Goal: Information Seeking & Learning: Find specific fact

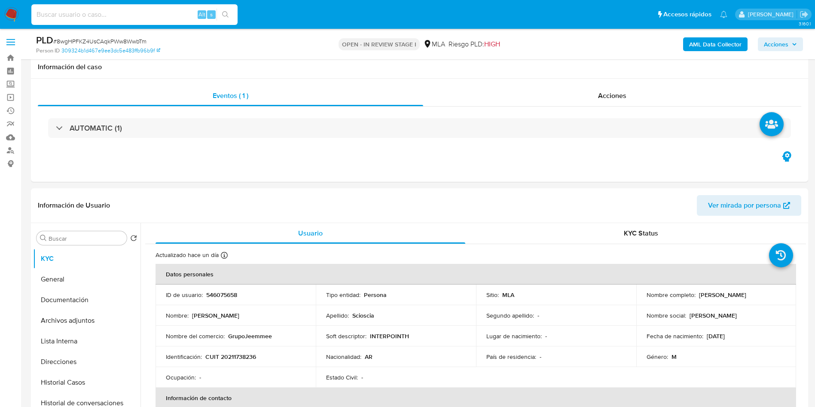
select select "10"
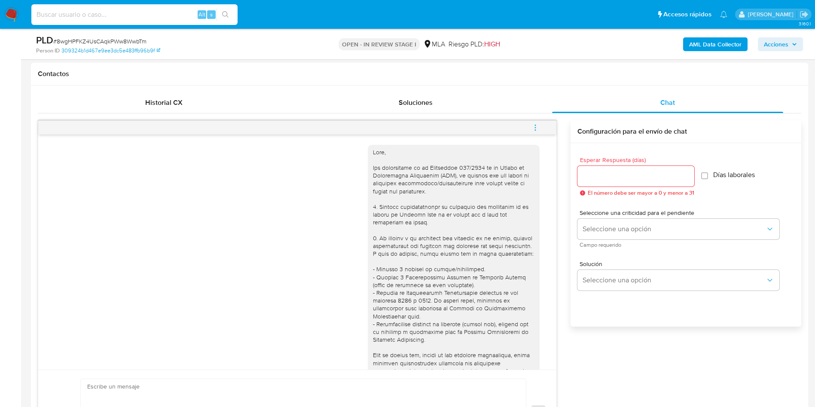
scroll to position [1030, 0]
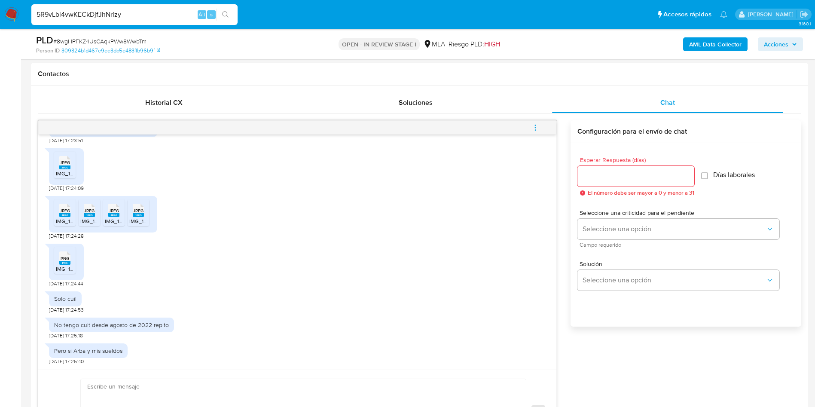
type input "5R9vLbl4vwKECkDjfJhNrizy"
click at [228, 12] on icon "search-icon" at bounding box center [225, 14] width 7 height 7
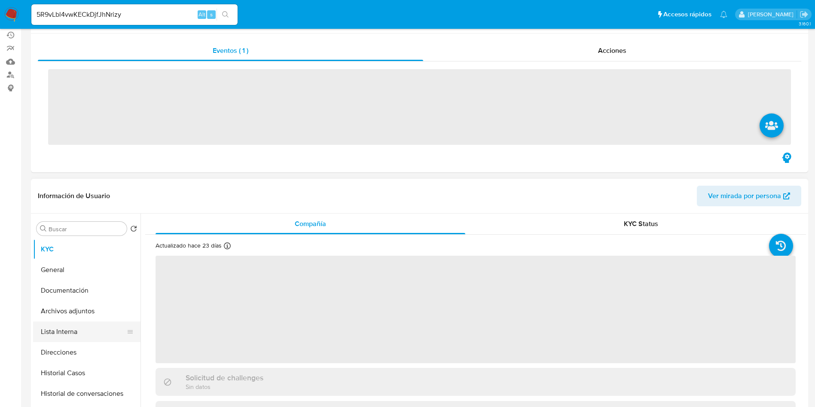
scroll to position [129, 0]
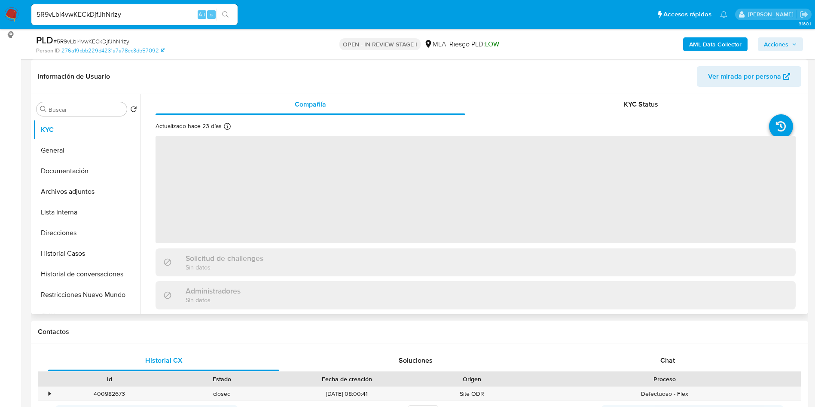
select select "10"
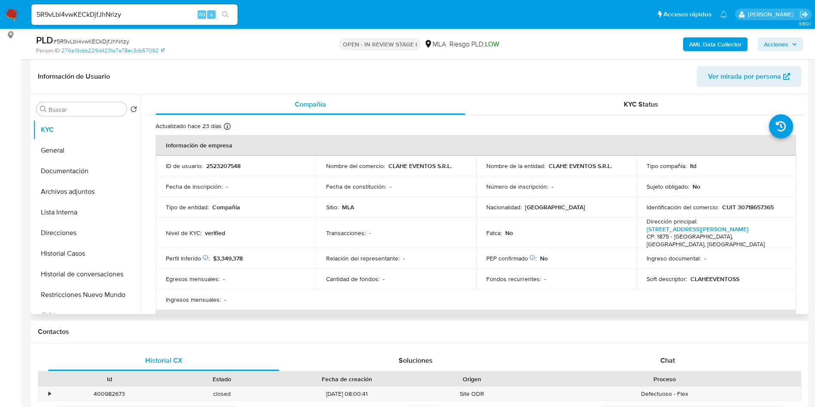
click at [220, 163] on p "2523207548" at bounding box center [223, 166] width 34 height 8
copy p "2523207548"
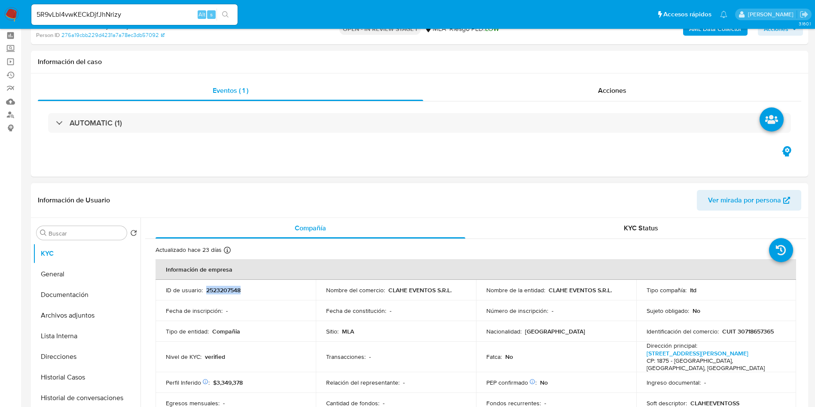
scroll to position [0, 0]
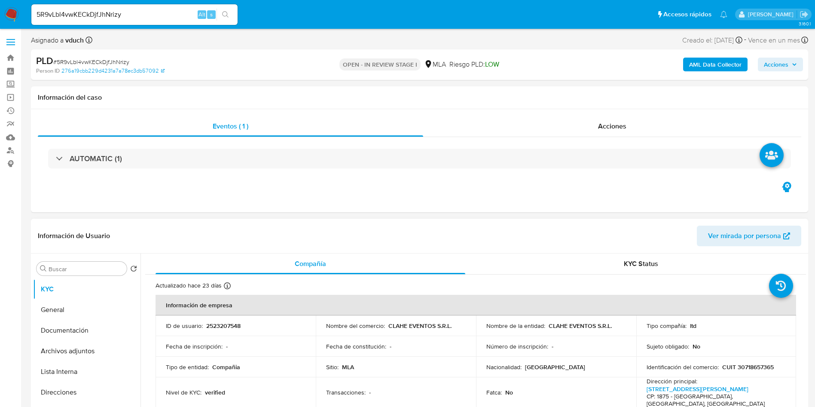
click at [482, 337] on td "Número de inscripción : -" at bounding box center [556, 346] width 160 height 21
click at [452, 94] on h1 "Información del caso" at bounding box center [419, 97] width 763 height 9
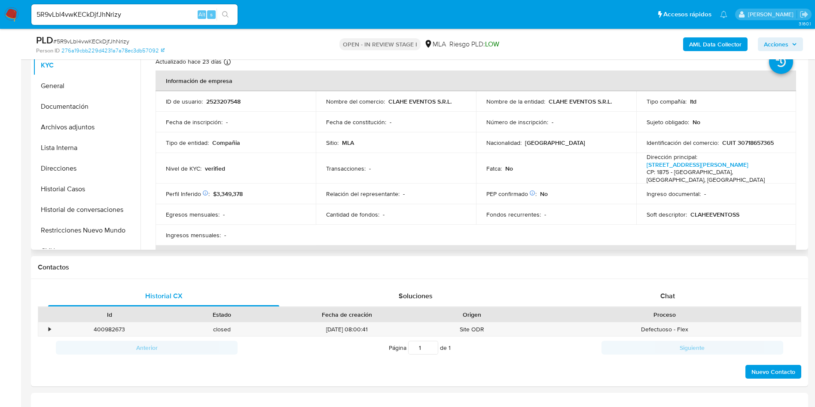
click at [458, 150] on td "Sitio : MLA" at bounding box center [396, 142] width 160 height 21
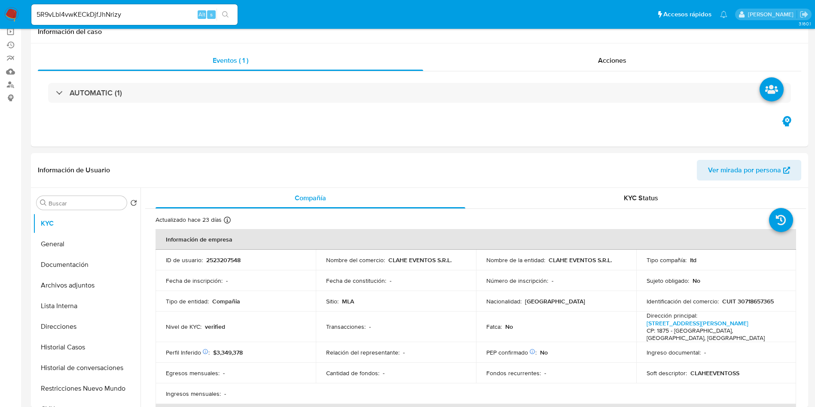
scroll to position [129, 0]
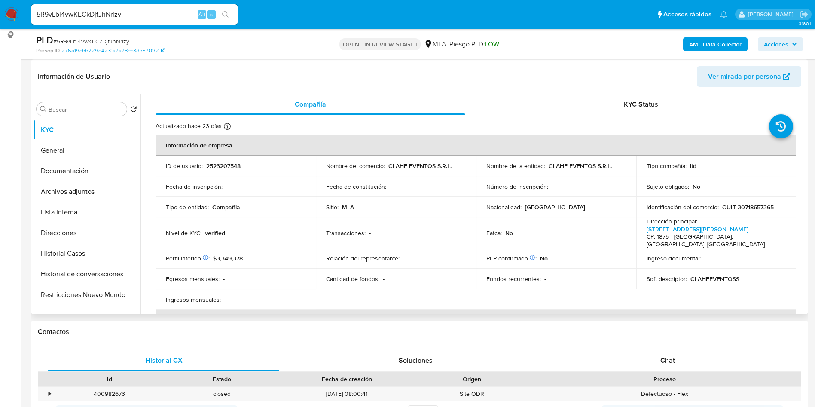
click at [306, 203] on td "Tipo de entidad : Compañia" at bounding box center [236, 207] width 160 height 21
click at [741, 208] on p "CUIT 30718657365" at bounding box center [748, 207] width 52 height 8
copy p "30718657365"
drag, startPoint x: 675, startPoint y: 357, endPoint x: 667, endPoint y: 354, distance: 8.2
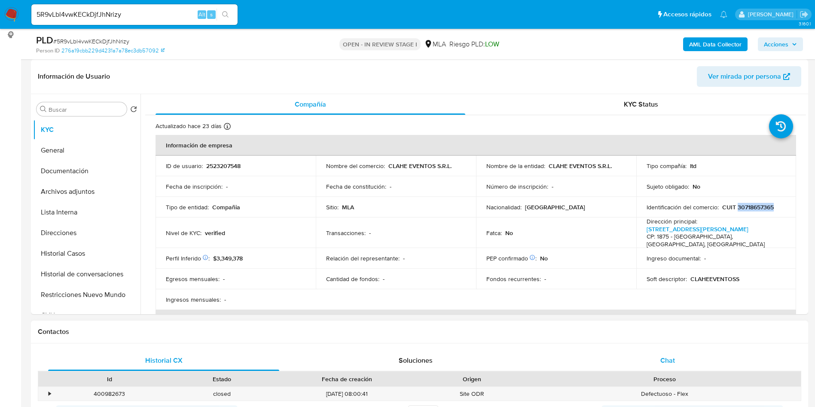
click at [675, 357] on div "Chat" at bounding box center [667, 360] width 231 height 21
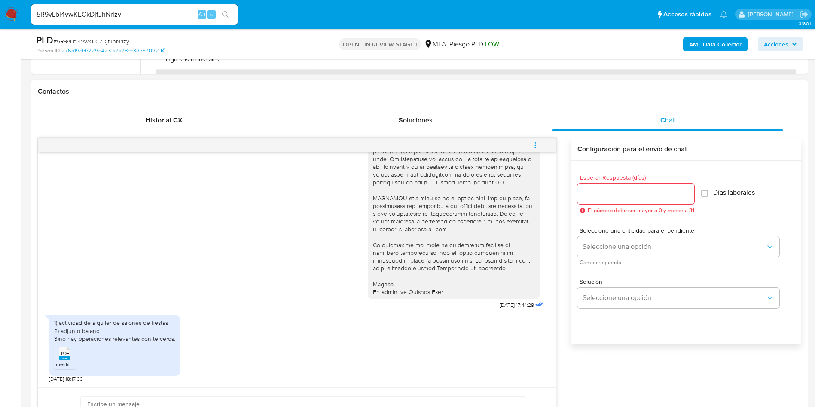
scroll to position [387, 0]
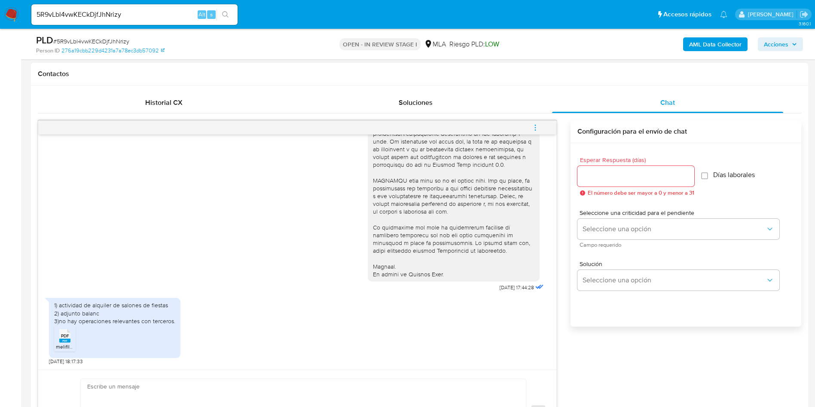
click at [62, 339] on span "PDF" at bounding box center [65, 336] width 8 height 6
click at [759, 361] on div "18/08/2025 17:44:28 1) actividad de alquiler de salones de fiestas 2) adjunto b…" at bounding box center [419, 287] width 763 height 334
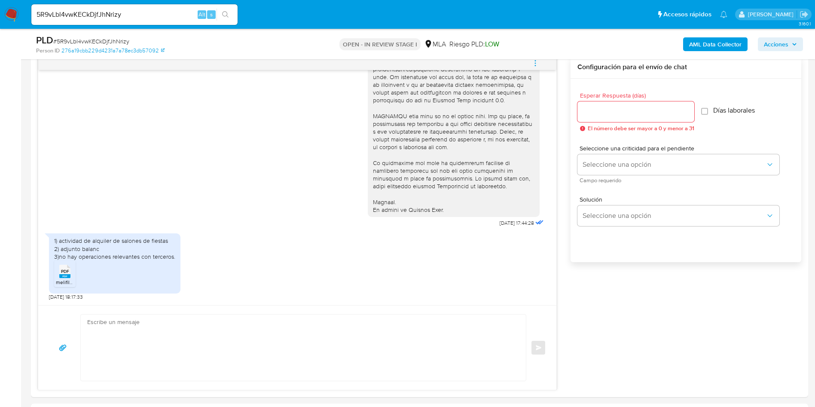
click at [578, 336] on div "18/08/2025 17:44:28 1) actividad de alquiler de salones de fiestas 2) adjunto b…" at bounding box center [419, 223] width 763 height 334
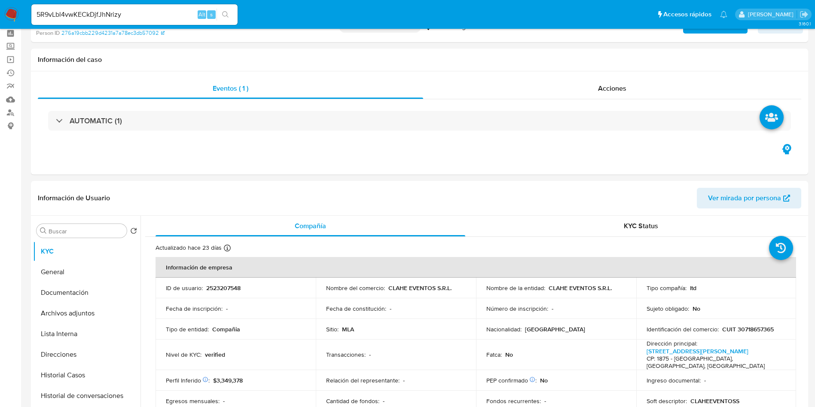
scroll to position [0, 0]
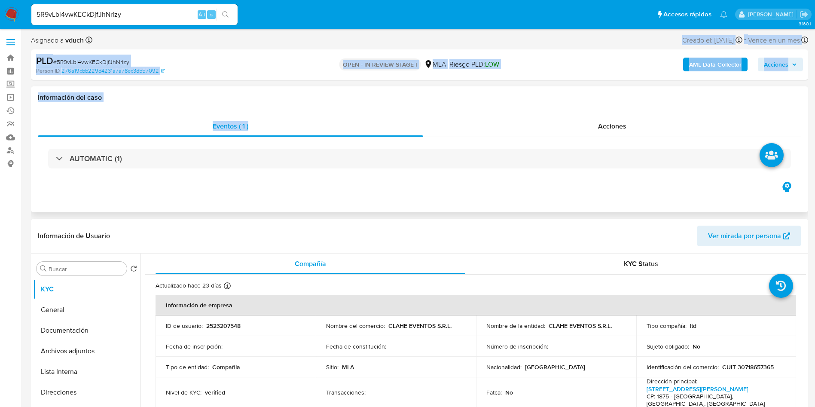
drag, startPoint x: 398, startPoint y: 46, endPoint x: 427, endPoint y: 113, distance: 72.6
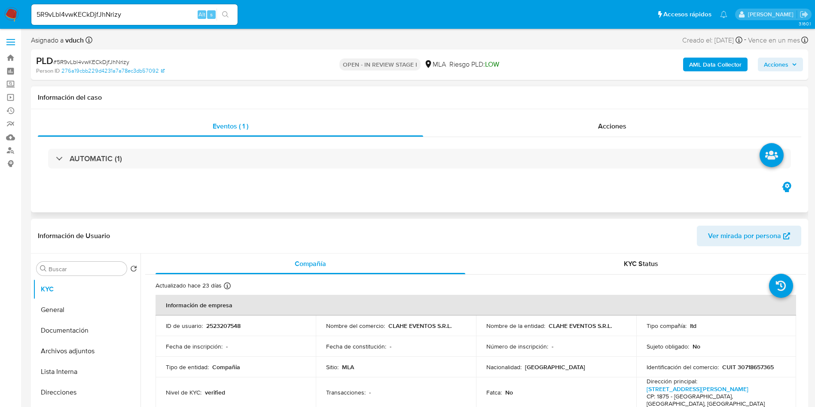
click at [431, 114] on div "Eventos ( 1 ) Acciones AUTOMATIC (1)" at bounding box center [419, 160] width 777 height 103
drag, startPoint x: 458, startPoint y: 119, endPoint x: 308, endPoint y: 13, distance: 183.8
click at [339, 27] on nav "Pausado Ver notificaciones 5R9vLbl4vwKECkDjfJhNrizy Alt s Accesos rápidos Presi…" at bounding box center [407, 14] width 815 height 29
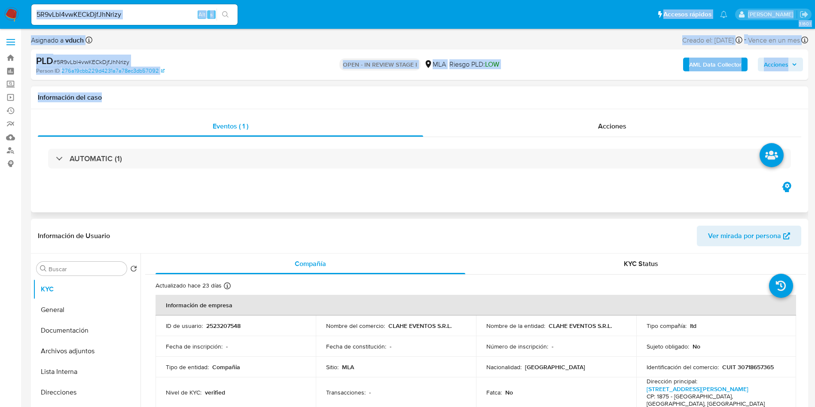
drag, startPoint x: 324, startPoint y: 26, endPoint x: 440, endPoint y: 108, distance: 141.4
click at [432, 103] on div "Información del caso" at bounding box center [419, 97] width 777 height 23
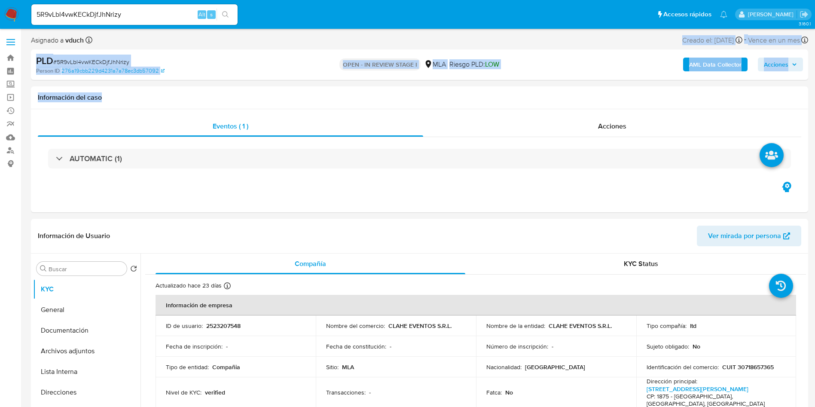
drag, startPoint x: 443, startPoint y: 101, endPoint x: 394, endPoint y: 44, distance: 75.0
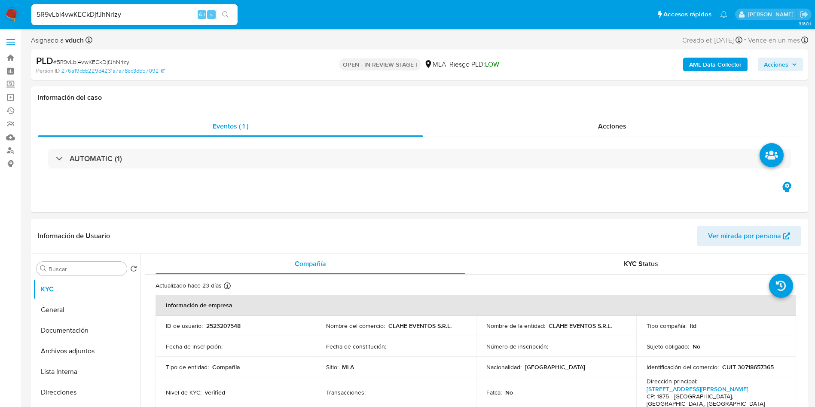
drag, startPoint x: 394, startPoint y: 44, endPoint x: 347, endPoint y: 31, distance: 49.2
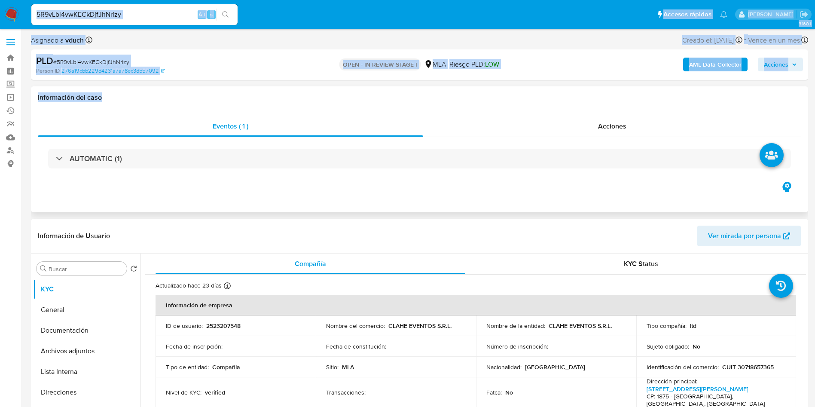
drag, startPoint x: 326, startPoint y: 26, endPoint x: 422, endPoint y: 93, distance: 117.2
click at [438, 100] on h1 "Información del caso" at bounding box center [419, 97] width 763 height 9
drag, startPoint x: 456, startPoint y: 107, endPoint x: 324, endPoint y: 27, distance: 155.0
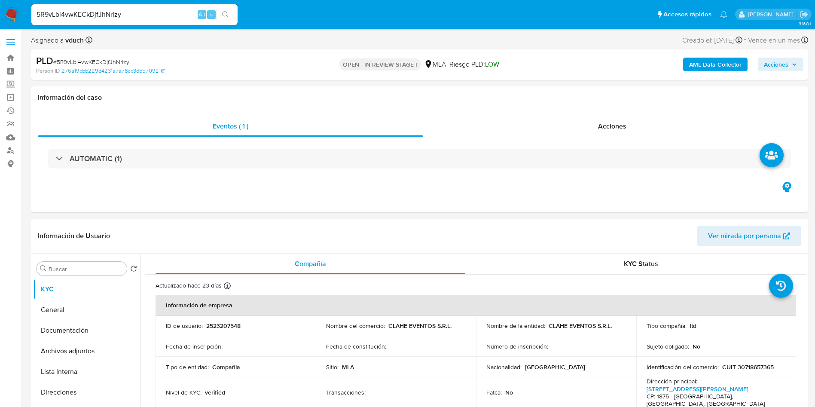
click at [324, 27] on nav "Pausado Ver notificaciones 5R9vLbl4vwKECkDjfJhNrizy Alt s Accesos rápidos Presi…" at bounding box center [407, 14] width 815 height 29
click at [325, 28] on nav "Pausado Ver notificaciones 5R9vLbl4vwKECkDjfJhNrizy Alt s Accesos rápidos Presi…" at bounding box center [407, 14] width 815 height 29
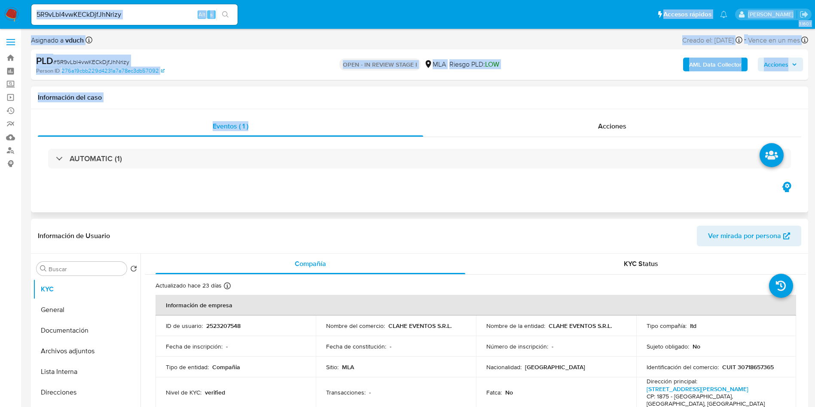
drag, startPoint x: 311, startPoint y: 27, endPoint x: 479, endPoint y: 110, distance: 187.0
click at [455, 101] on h1 "Información del caso" at bounding box center [419, 97] width 763 height 9
drag, startPoint x: 501, startPoint y: 106, endPoint x: 238, endPoint y: 23, distance: 275.3
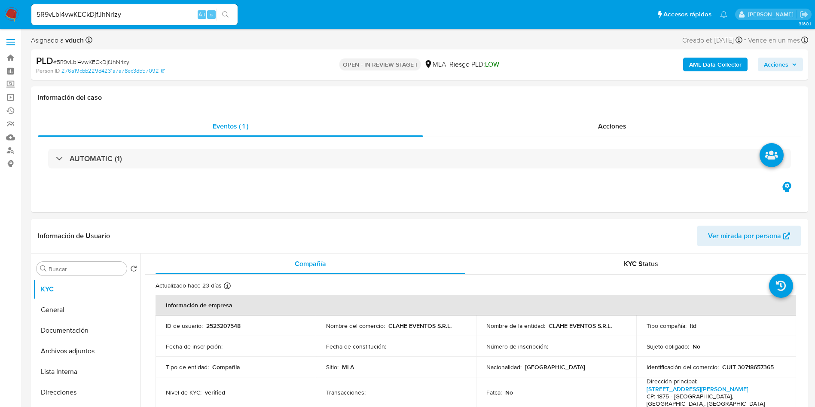
click at [242, 25] on ul "Pausado Ver notificaciones 5R9vLbl4vwKECkDjfJhNrizy Alt s Accesos rápidos Presi…" at bounding box center [379, 13] width 705 height 21
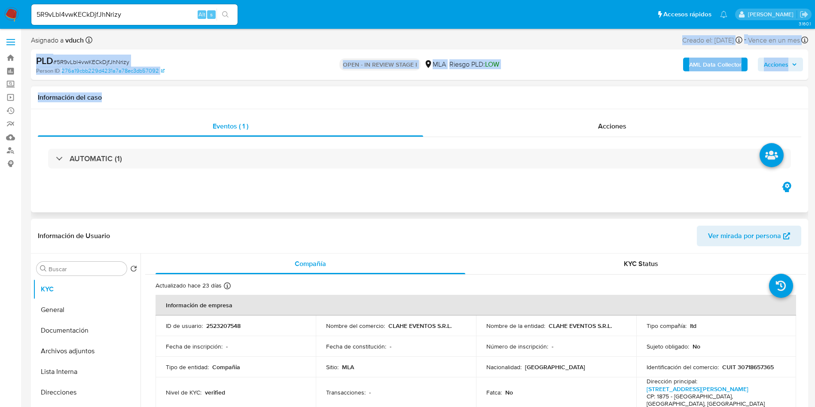
drag, startPoint x: 267, startPoint y: 31, endPoint x: 413, endPoint y: 97, distance: 159.6
click at [431, 99] on h1 "Información del caso" at bounding box center [419, 97] width 763 height 9
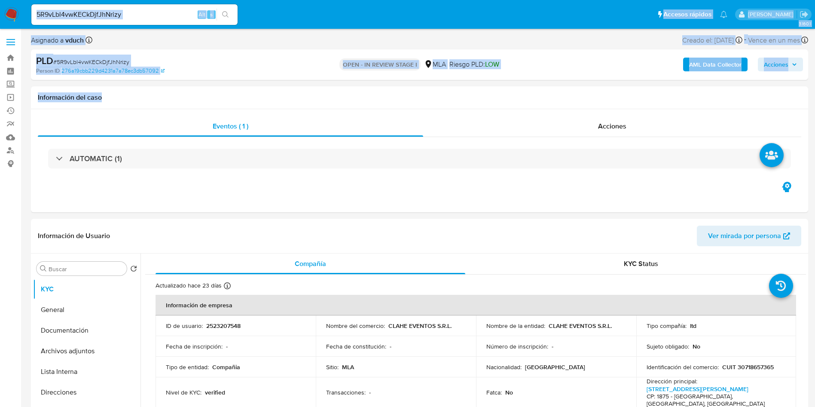
drag, startPoint x: 465, startPoint y: 102, endPoint x: 27, endPoint y: 27, distance: 444.1
click at [27, 27] on nav "Pausado Ver notificaciones 5R9vLbl4vwKECkDjfJhNrizy Alt s Accesos rápidos Presi…" at bounding box center [407, 14] width 815 height 29
drag, startPoint x: 28, startPoint y: 6, endPoint x: 183, endPoint y: 114, distance: 189.2
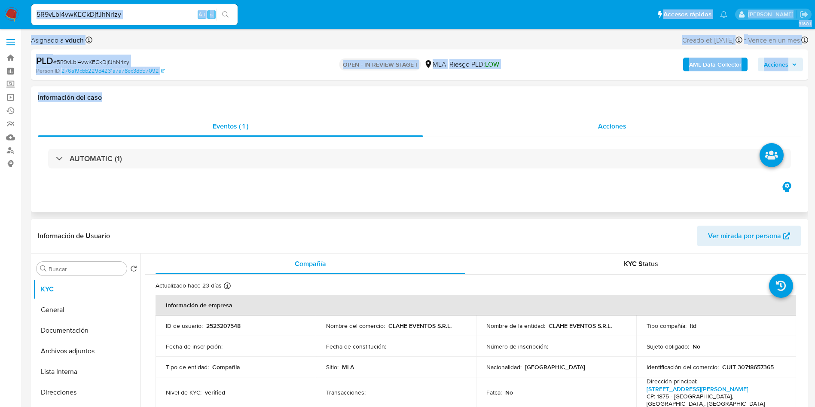
click at [559, 116] on div "Acciones" at bounding box center [612, 126] width 378 height 21
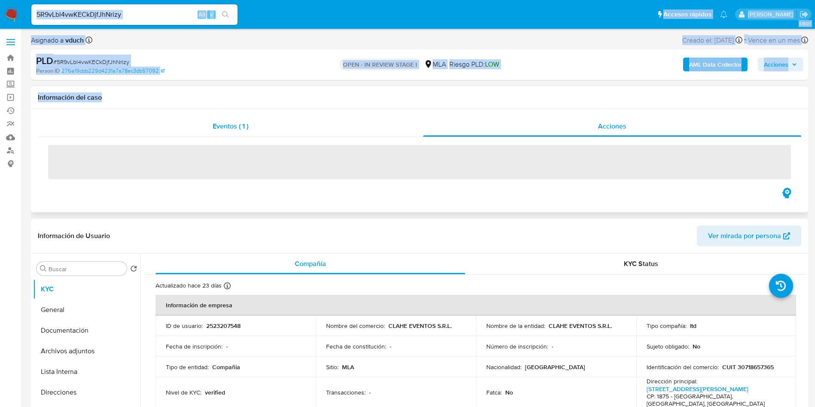
click at [283, 127] on div "Eventos ( 1 )" at bounding box center [230, 126] width 385 height 21
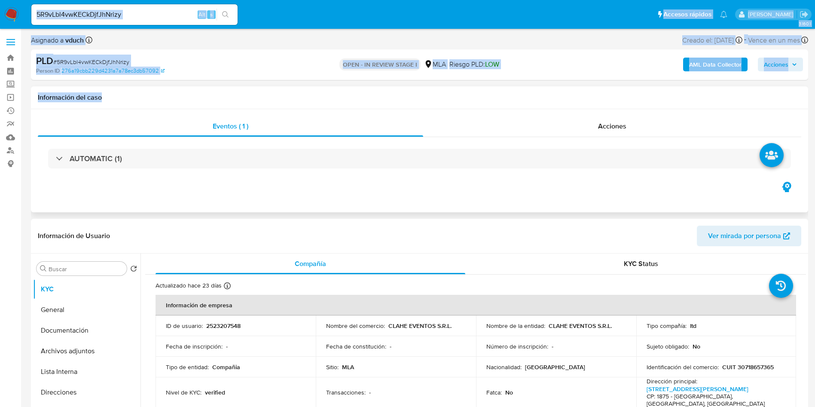
click at [409, 87] on div "Información del caso" at bounding box center [419, 97] width 777 height 23
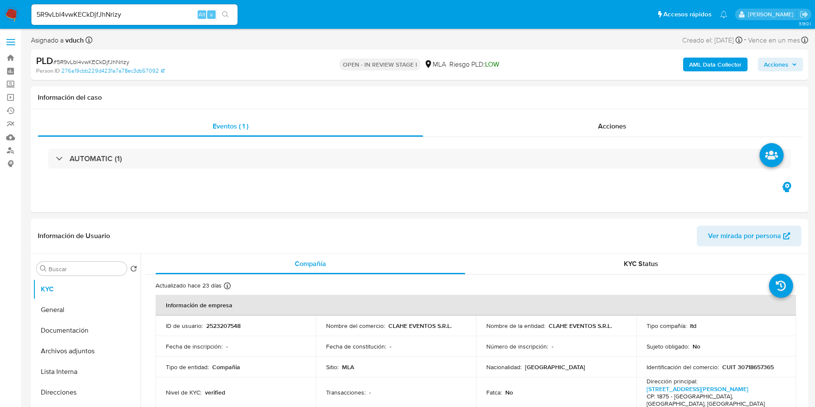
click at [382, 48] on div "Asignado a vduch Asignado el: 18/08/2025 14:10:17 Creado el: 12/08/2025 Creado …" at bounding box center [419, 41] width 777 height 15
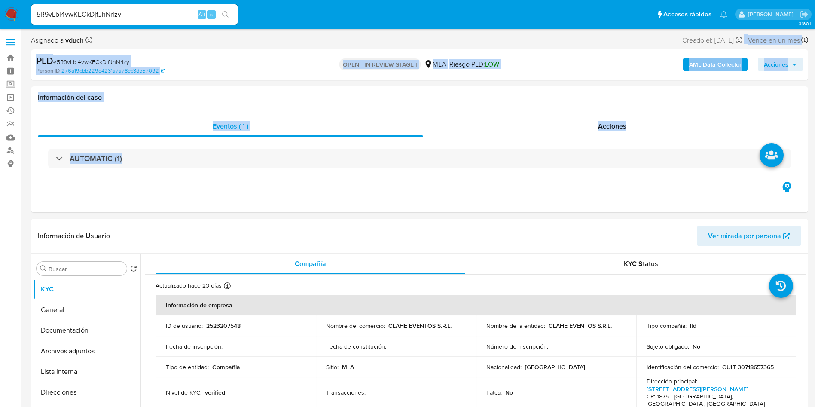
drag, startPoint x: 420, startPoint y: 49, endPoint x: 463, endPoint y: 214, distance: 171.2
click at [463, 224] on div "Información de Usuario Ver mirada por persona" at bounding box center [419, 236] width 777 height 35
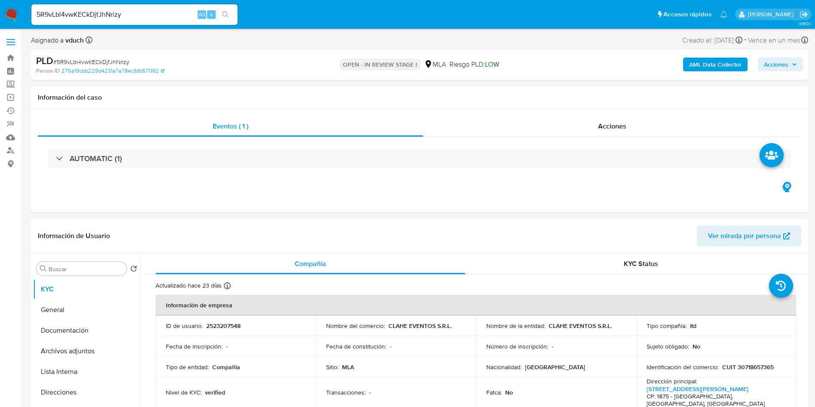
drag, startPoint x: 460, startPoint y: 259, endPoint x: 73, endPoint y: 55, distance: 438.0
click at [67, 46] on div "Asignado a vduch Asignado el: 18/08/2025 14:10:17 Creado el: 12/08/2025 Creado …" at bounding box center [419, 41] width 777 height 15
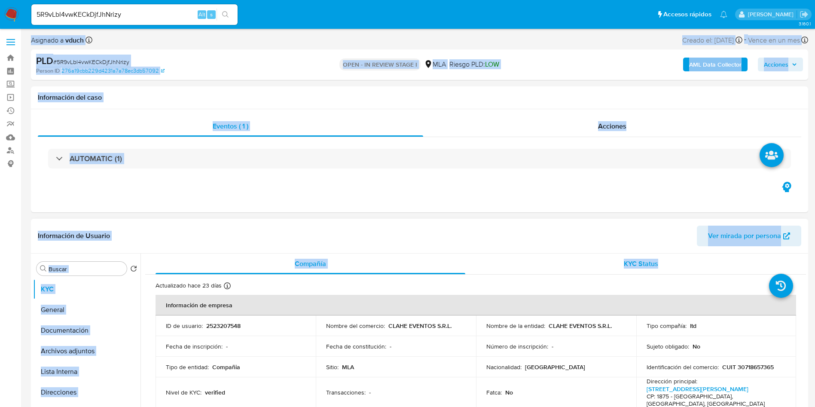
drag, startPoint x: 29, startPoint y: 30, endPoint x: 794, endPoint y: 268, distance: 800.5
click at [638, 244] on header "Información de Usuario Ver mirada por persona" at bounding box center [419, 236] width 763 height 21
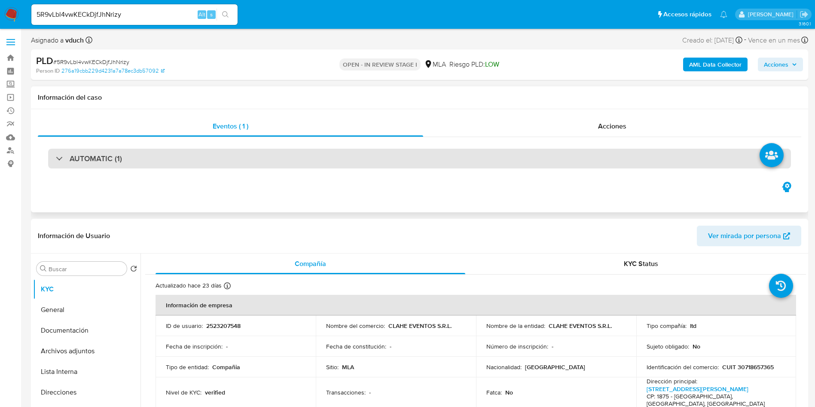
click at [522, 165] on div "AUTOMATIC (1)" at bounding box center [419, 159] width 743 height 20
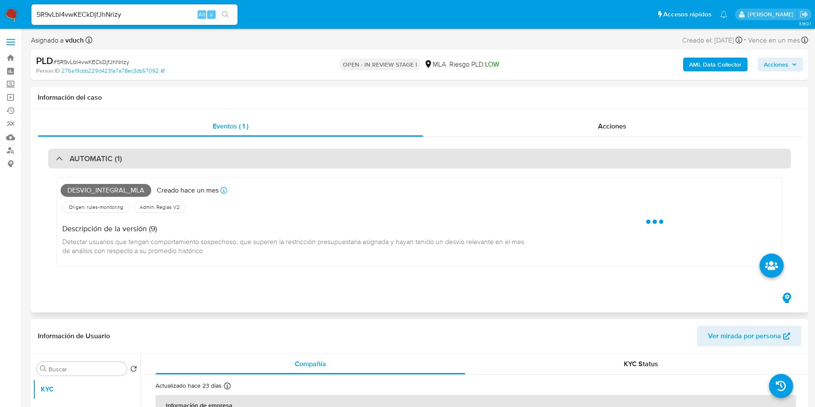
click at [288, 160] on div "AUTOMATIC (1)" at bounding box center [419, 159] width 743 height 20
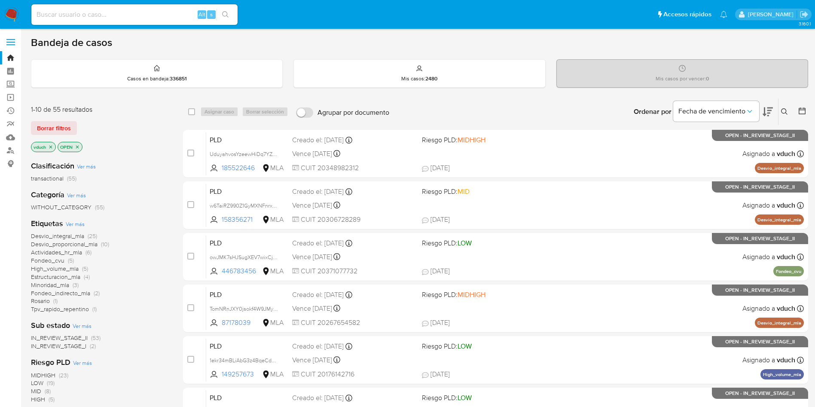
click at [184, 8] on div "Alt s" at bounding box center [134, 14] width 206 height 21
click at [184, 15] on input at bounding box center [134, 14] width 206 height 11
paste input "YwYsikiuBXijONP6pjkLtsfU"
type input "YwYsikiuBXijONP6pjkLtsfU"
click at [220, 7] on div "YwYsikiuBXijONP6pjkLtsfU Alt s" at bounding box center [134, 14] width 206 height 21
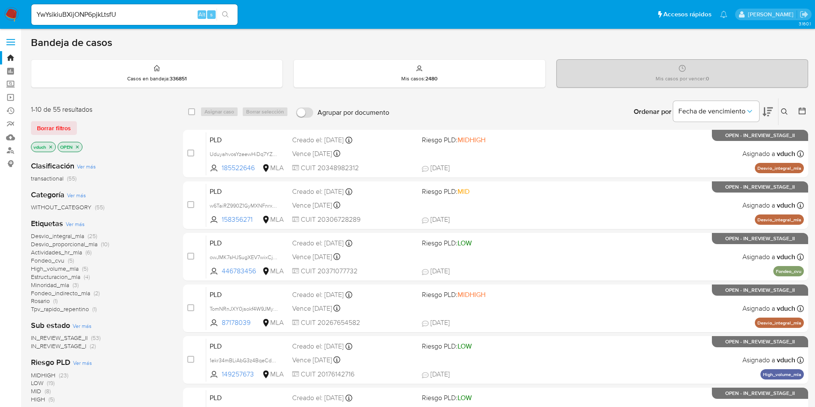
click at [232, 12] on button "search-icon" at bounding box center [226, 15] width 18 height 12
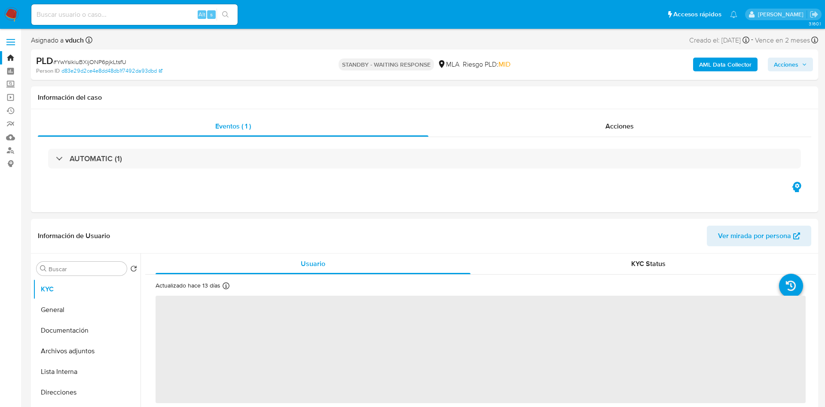
select select "10"
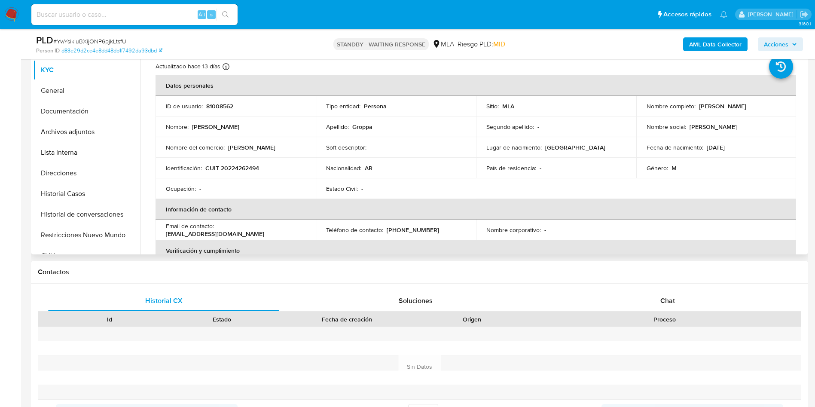
scroll to position [193, 0]
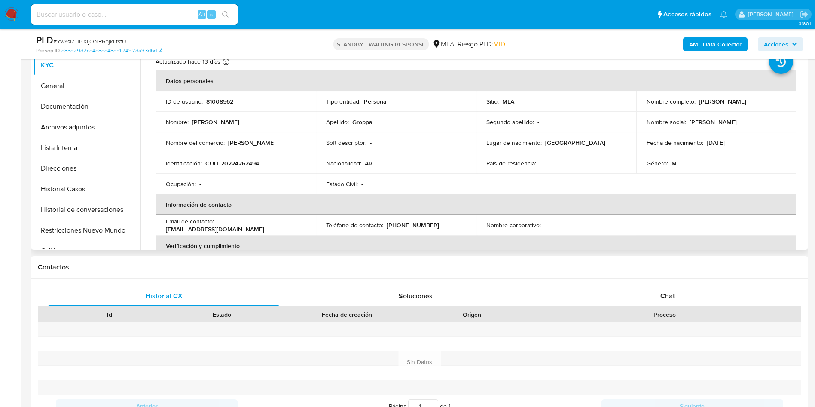
click at [223, 104] on p "81008562" at bounding box center [219, 102] width 27 height 8
copy p "81008562"
